Goal: Check status: Check status

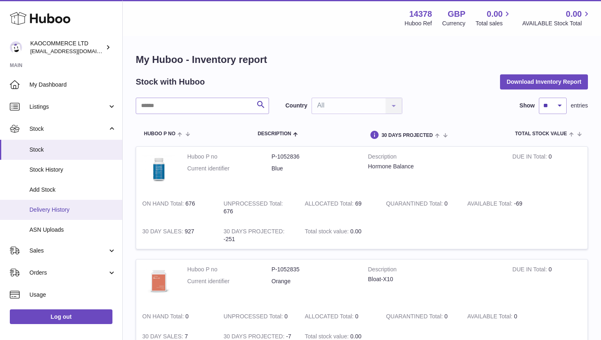
click at [48, 208] on span "Delivery History" at bounding box center [72, 210] width 87 height 8
click at [76, 211] on span "Delivery History" at bounding box center [72, 210] width 87 height 8
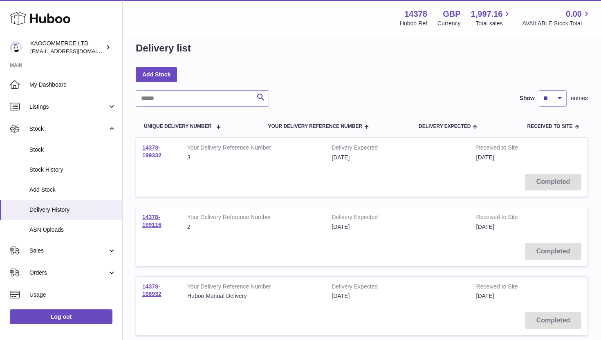
scroll to position [13, 0]
click at [228, 152] on strong "Your Delivery Reference Number" at bounding box center [253, 148] width 132 height 10
click at [159, 151] on link "14378-199332" at bounding box center [151, 150] width 19 height 14
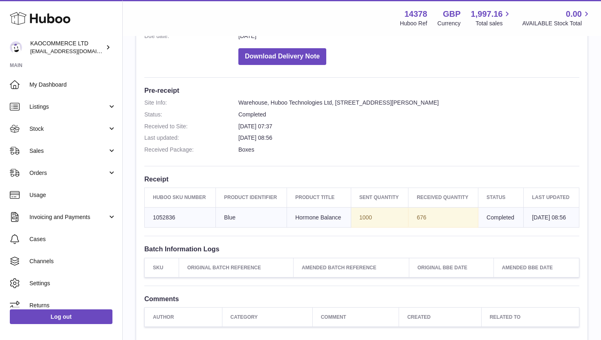
scroll to position [182, 0]
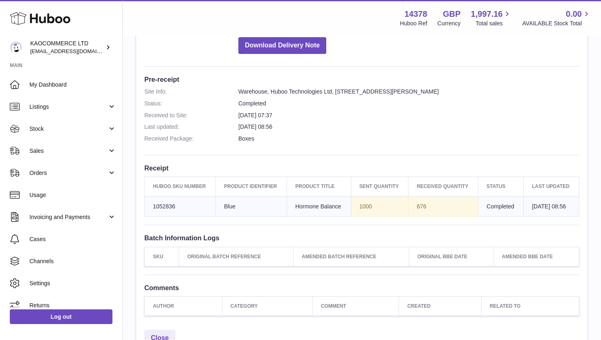
click at [356, 217] on td "Sent Quantity 1000" at bounding box center [380, 206] width 58 height 20
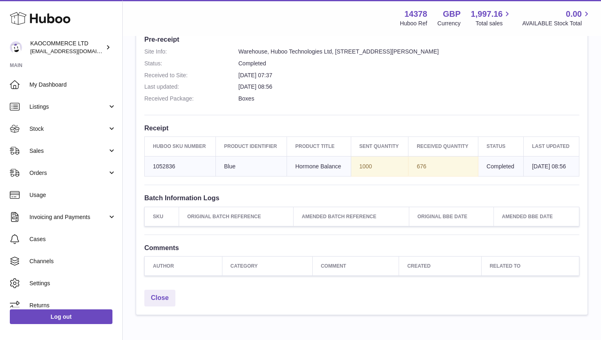
click at [410, 177] on td "676" at bounding box center [443, 166] width 70 height 20
click at [417, 177] on td "676" at bounding box center [443, 166] width 70 height 20
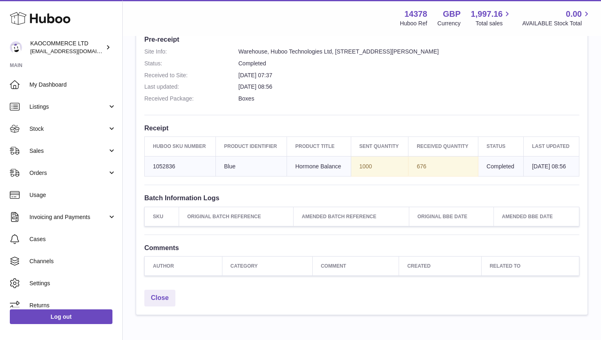
click at [417, 177] on td "676" at bounding box center [443, 166] width 70 height 20
click at [412, 177] on td "676" at bounding box center [443, 166] width 70 height 20
click at [363, 177] on td "Sent Quantity 1000" at bounding box center [380, 166] width 58 height 20
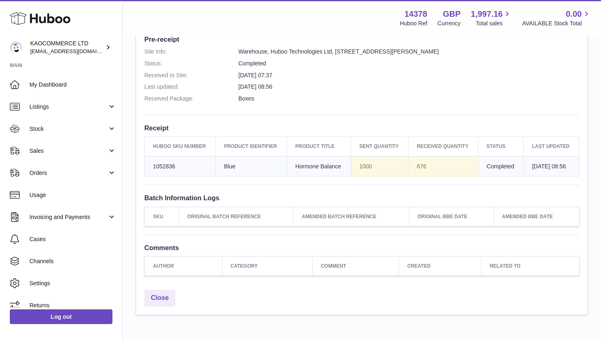
click at [363, 177] on td "Sent Quantity 1000" at bounding box center [380, 166] width 58 height 20
click at [362, 177] on td "Sent Quantity 1000" at bounding box center [380, 166] width 58 height 20
click at [414, 177] on td "676" at bounding box center [443, 166] width 70 height 20
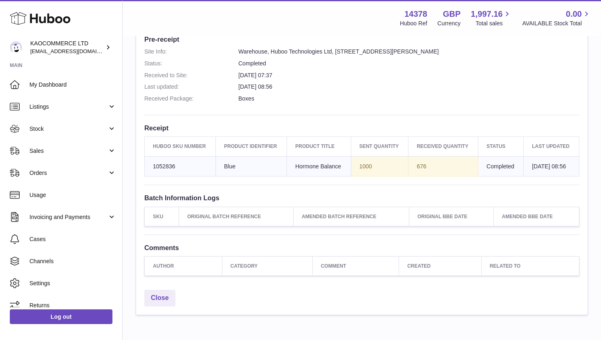
click at [414, 177] on td "676" at bounding box center [443, 166] width 70 height 20
click at [354, 173] on td "Sent Quantity 1000" at bounding box center [380, 166] width 58 height 20
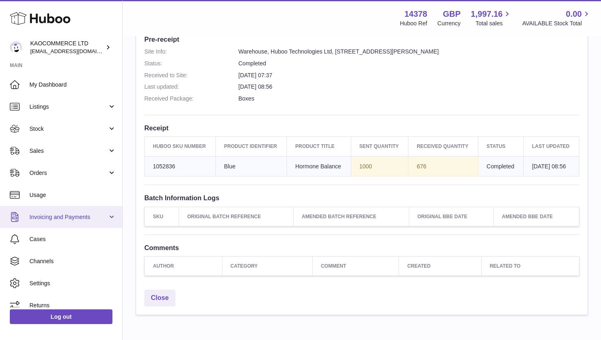
click at [99, 215] on span "Invoicing and Payments" at bounding box center [68, 217] width 78 height 8
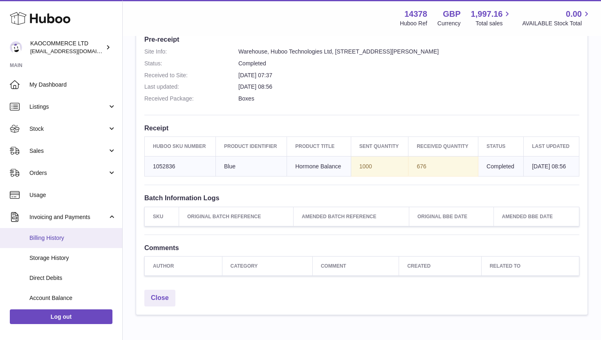
click at [76, 242] on span "Billing History" at bounding box center [72, 238] width 87 height 8
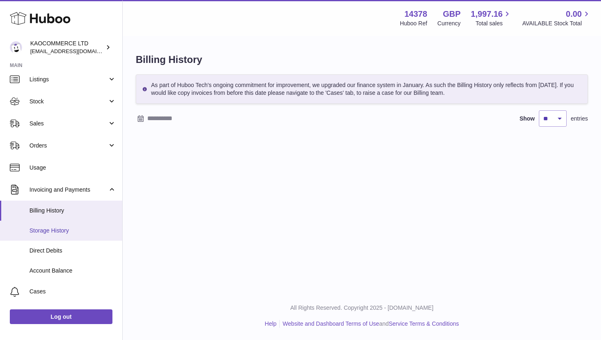
scroll to position [34, 0]
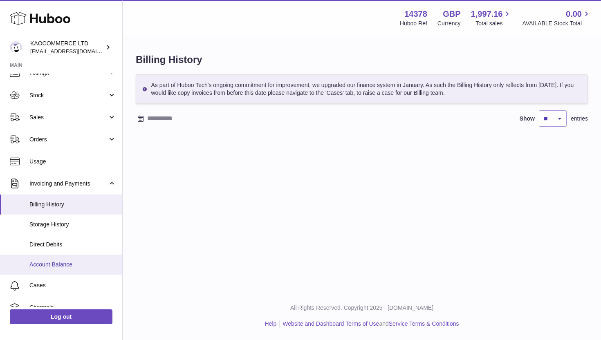
click at [73, 260] on link "Account Balance" at bounding box center [61, 265] width 122 height 20
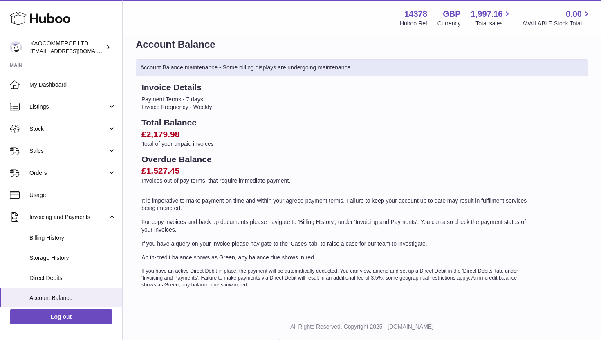
scroll to position [9, 0]
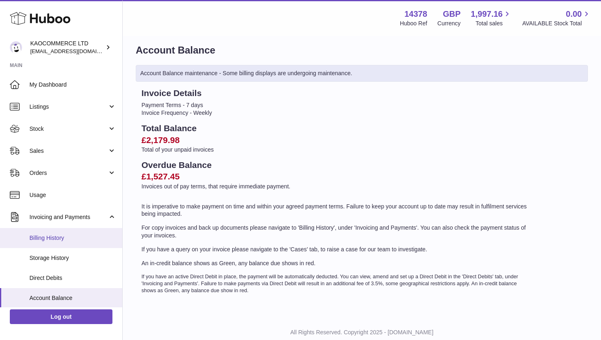
click at [52, 240] on span "Billing History" at bounding box center [72, 238] width 87 height 8
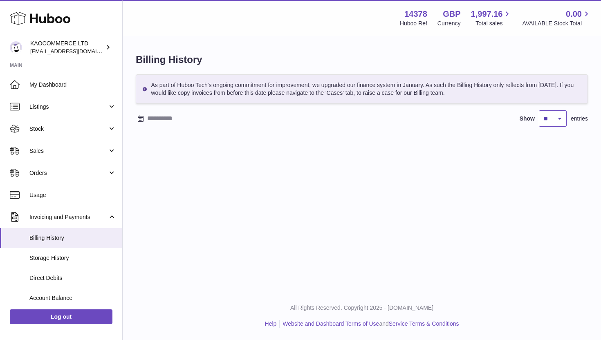
click at [552, 114] on select "** ** ** ***" at bounding box center [553, 118] width 28 height 16
select select "***"
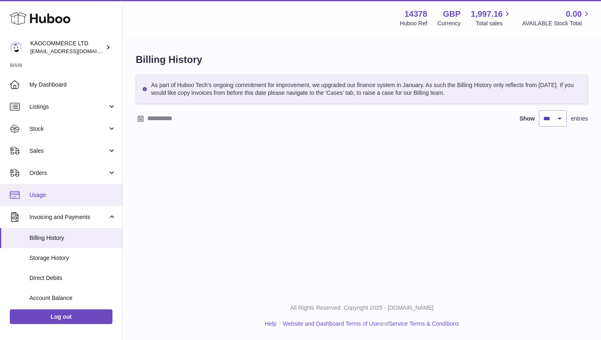
click at [63, 196] on span "Usage" at bounding box center [72, 195] width 87 height 8
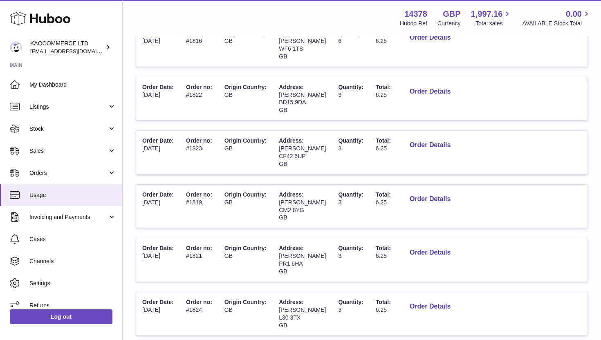
scroll to position [448, 0]
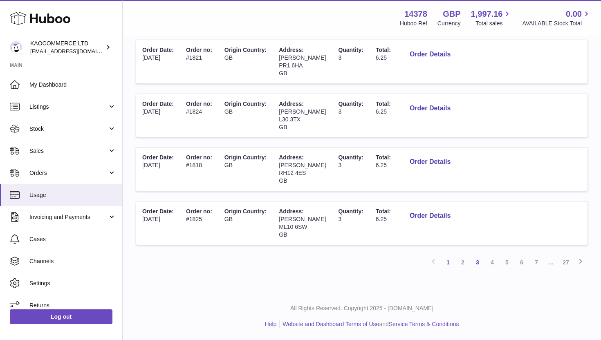
click at [476, 264] on link "3" at bounding box center [477, 262] width 15 height 15
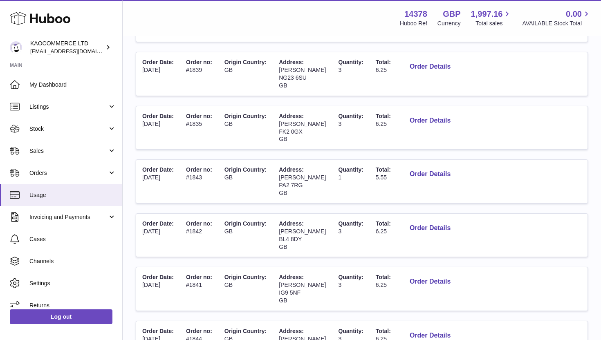
scroll to position [448, 0]
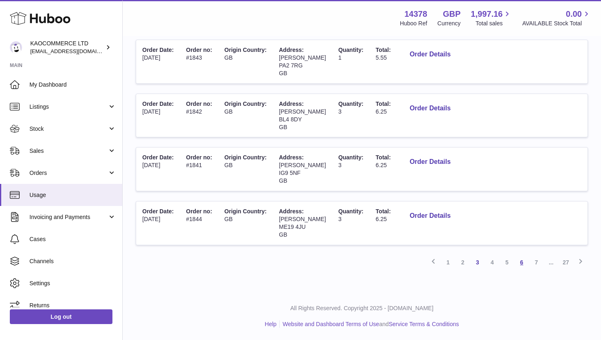
click at [522, 262] on link "6" at bounding box center [521, 262] width 15 height 15
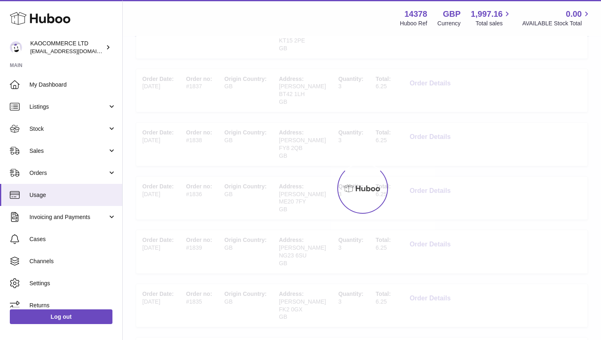
scroll to position [37, 0]
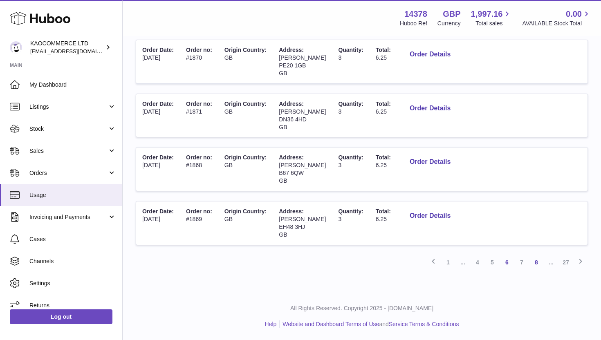
click at [533, 262] on link "8" at bounding box center [536, 262] width 15 height 15
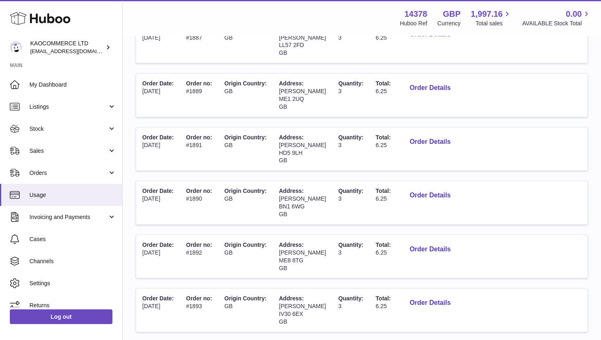
scroll to position [347, 0]
